Goal: Transaction & Acquisition: Purchase product/service

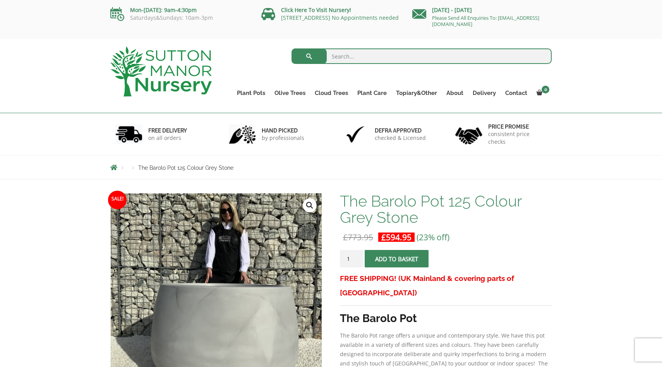
click at [397, 259] on span "submit" at bounding box center [397, 259] width 0 height 0
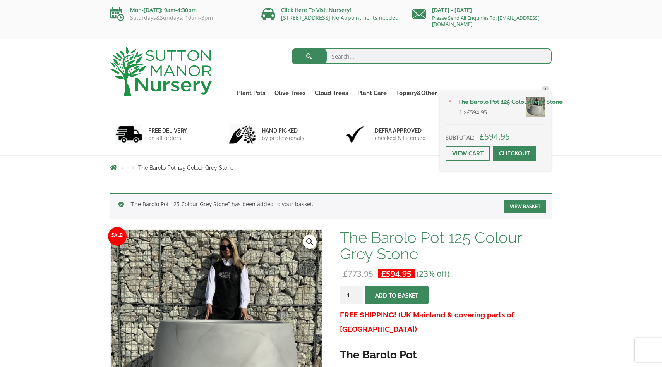
click at [515, 153] on span at bounding box center [515, 153] width 0 height 0
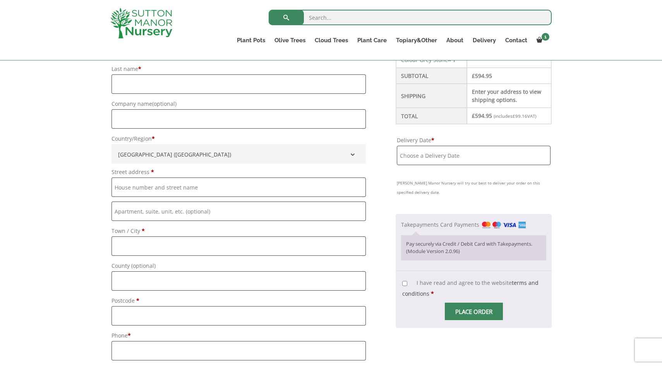
scroll to position [261, 0]
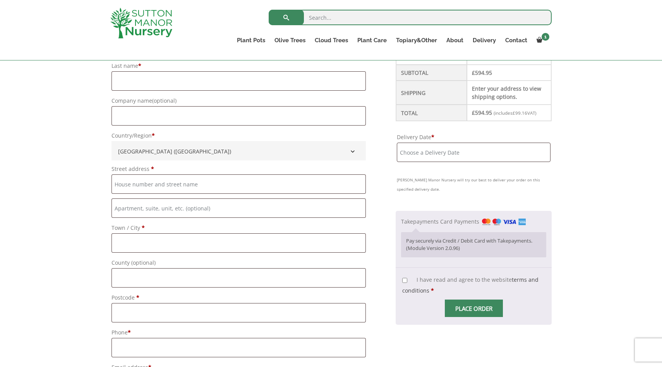
click at [440, 153] on input "Delivery Date *" at bounding box center [474, 151] width 154 height 19
